Goal: Check status

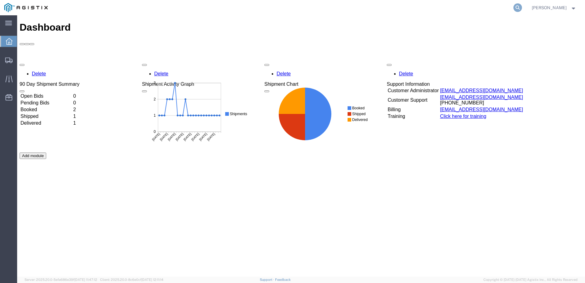
click at [522, 7] on icon at bounding box center [517, 7] width 9 height 9
click at [468, 9] on input "search" at bounding box center [420, 7] width 186 height 15
paste input "57049299"
type input "57049299"
click at [522, 6] on icon at bounding box center [517, 7] width 9 height 9
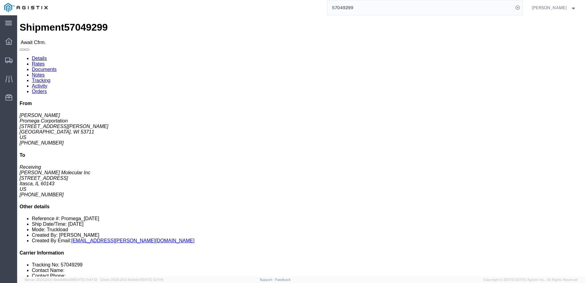
click link "Rates"
